Goal: Check status

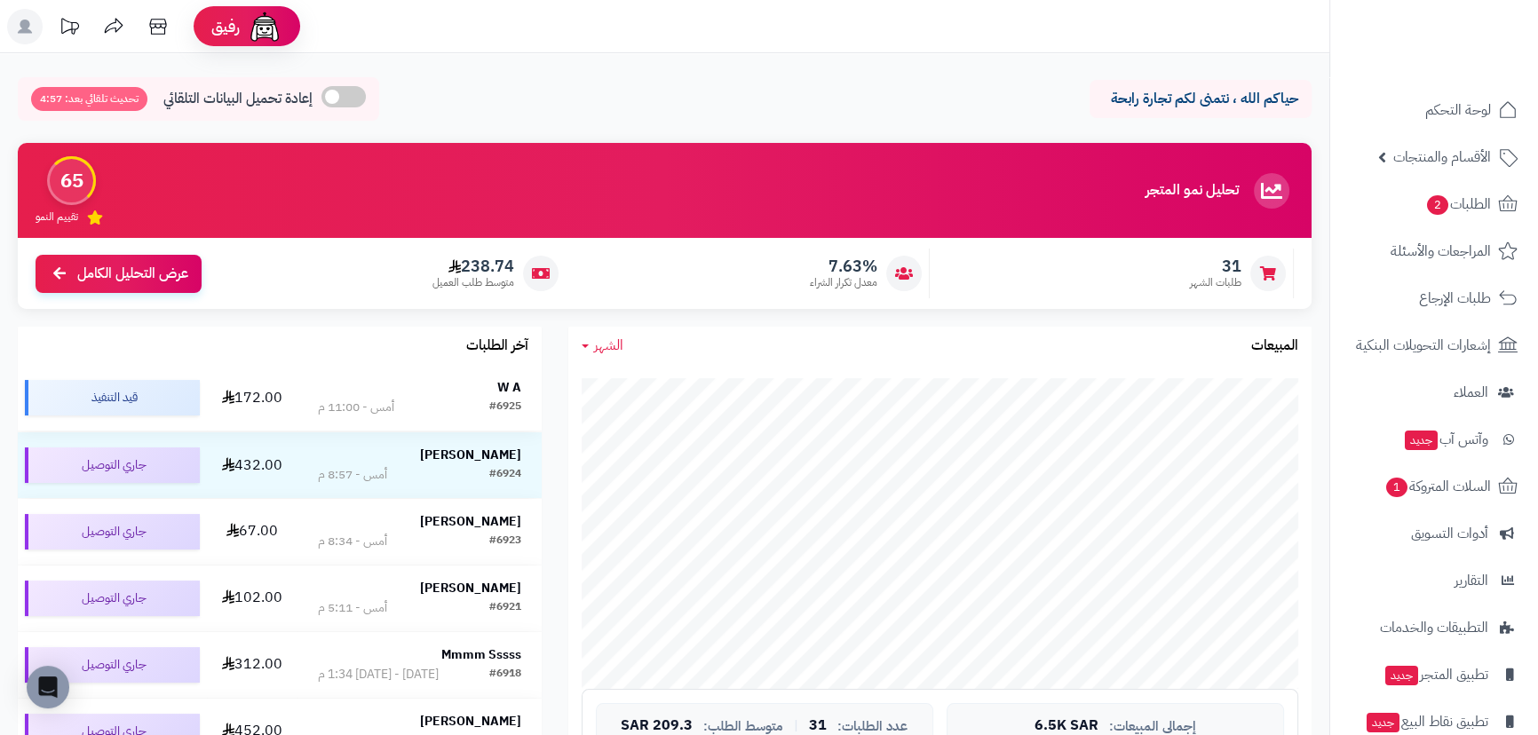
click at [521, 384] on td "W A #6925 أمس - 11:00 م" at bounding box center [419, 398] width 244 height 66
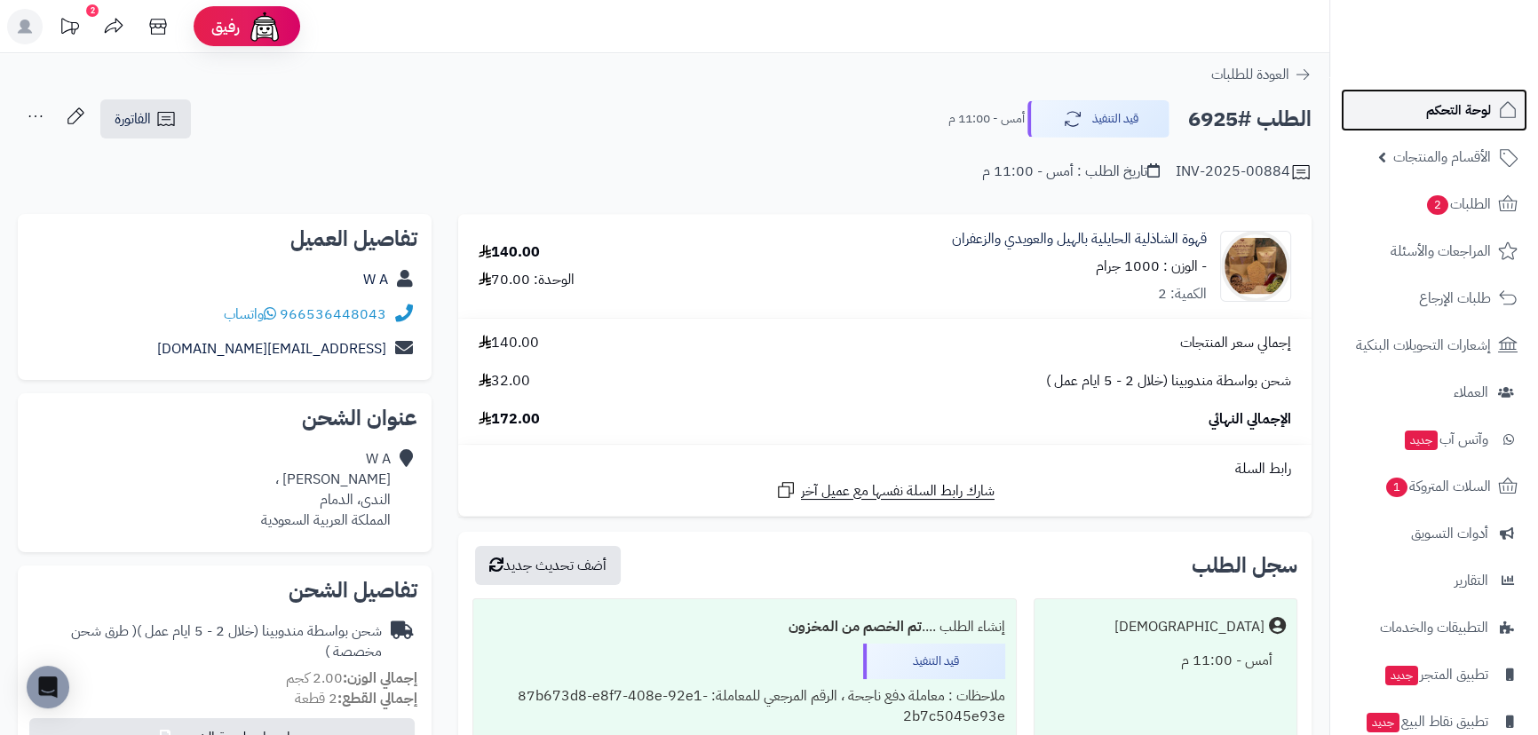
click at [1441, 111] on span "لوحة التحكم" at bounding box center [1458, 110] width 65 height 25
